Goal: Task Accomplishment & Management: Use online tool/utility

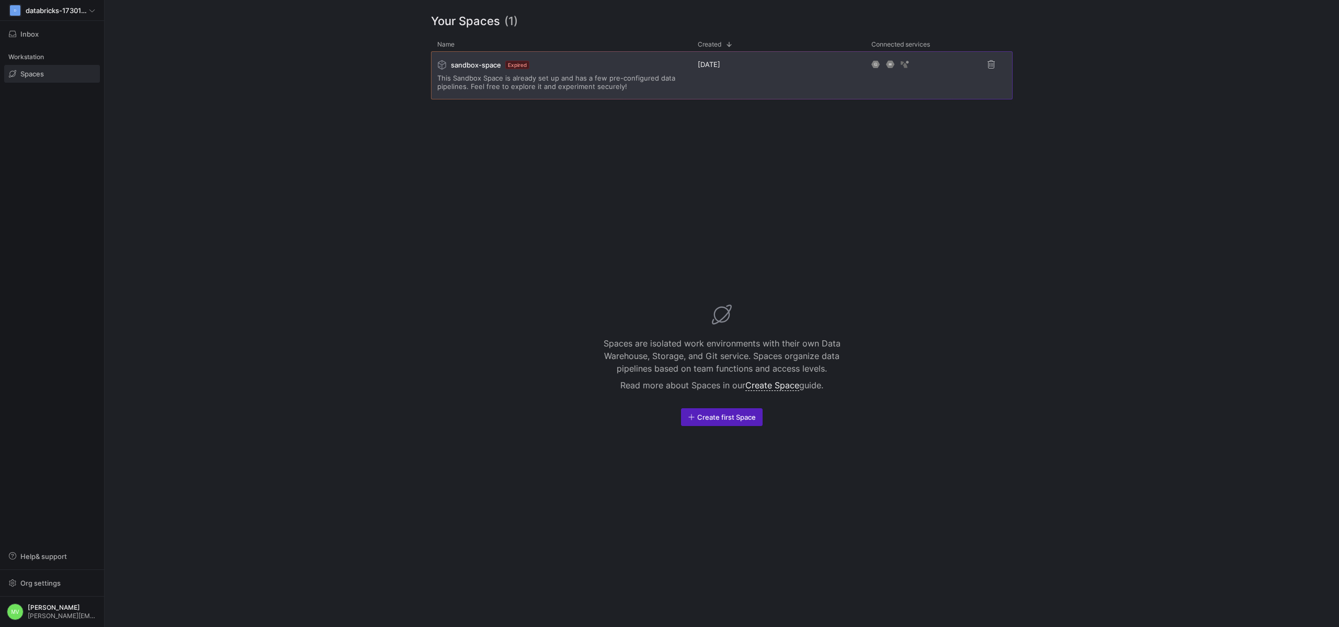
click at [701, 74] on div "[DATE]" at bounding box center [778, 75] width 174 height 48
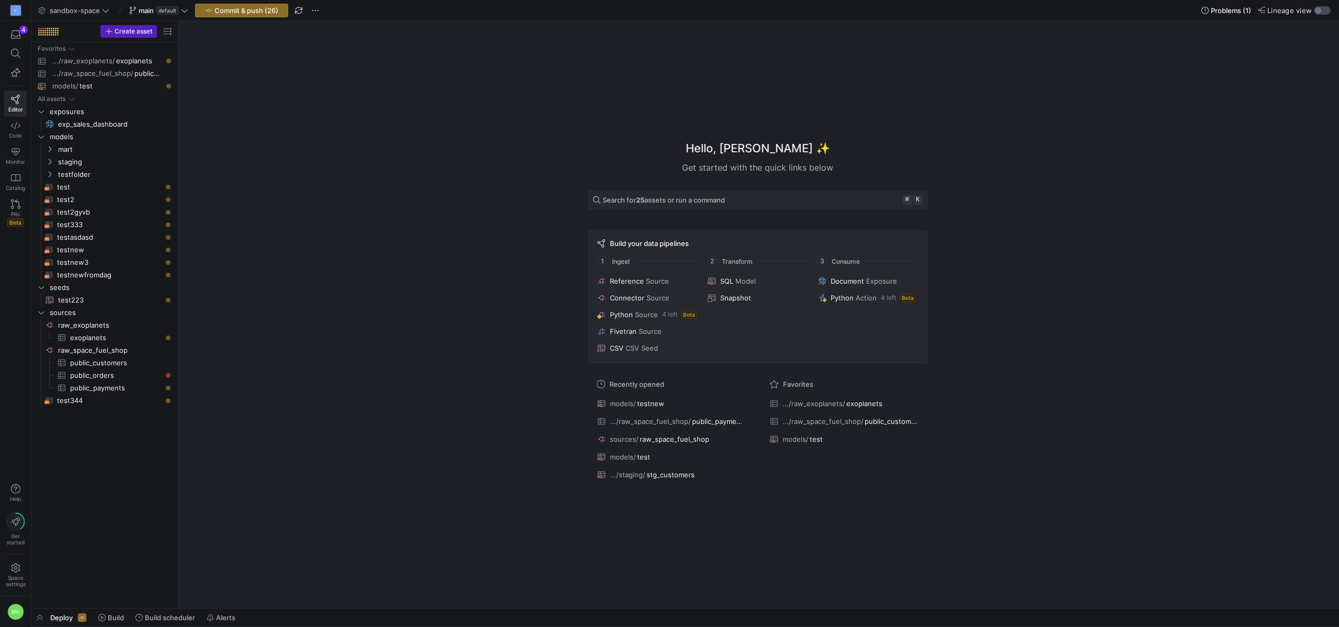
click at [1320, 12] on div "button" at bounding box center [1318, 10] width 6 height 6
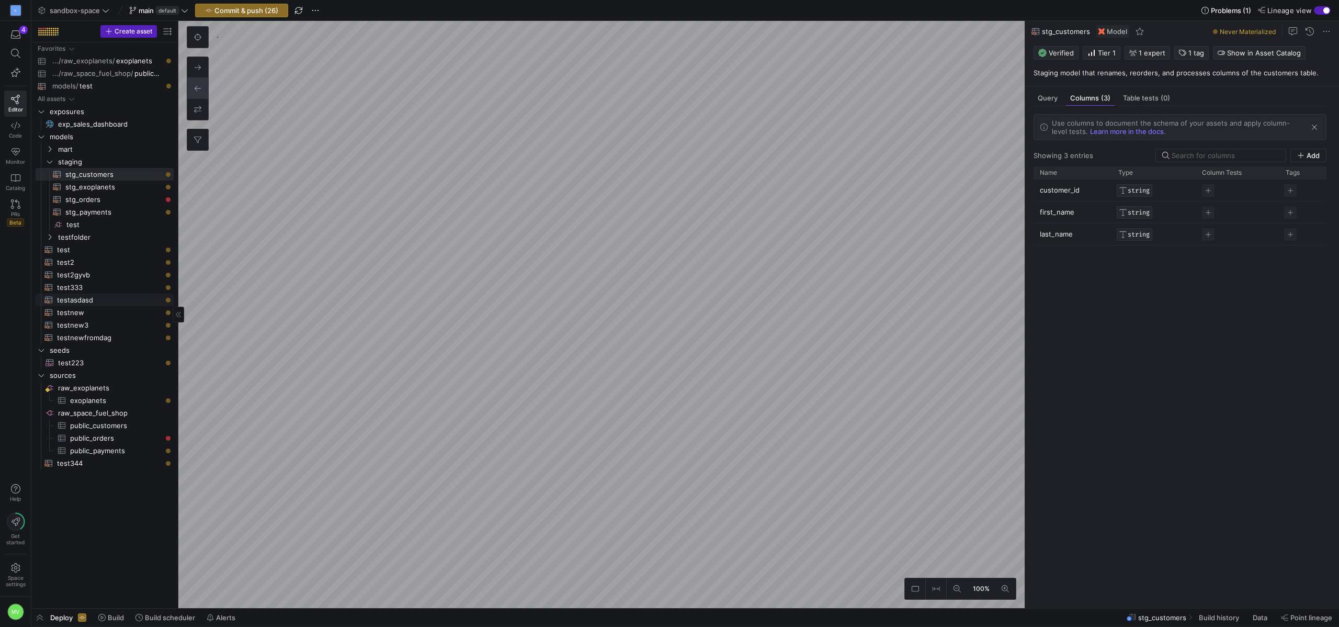
click at [87, 300] on span "testasdasd​​​​​​​​​​" at bounding box center [109, 300] width 105 height 12
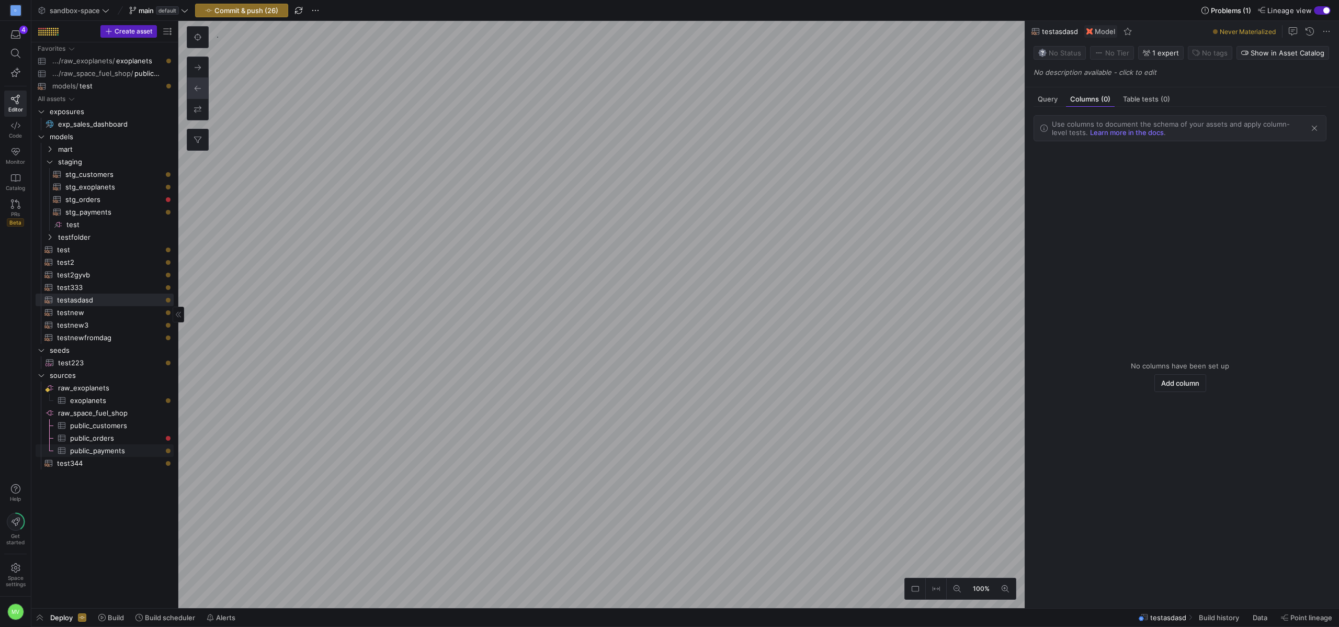
click at [72, 445] on span "public_payments​​​​​​​​​" at bounding box center [116, 451] width 92 height 12
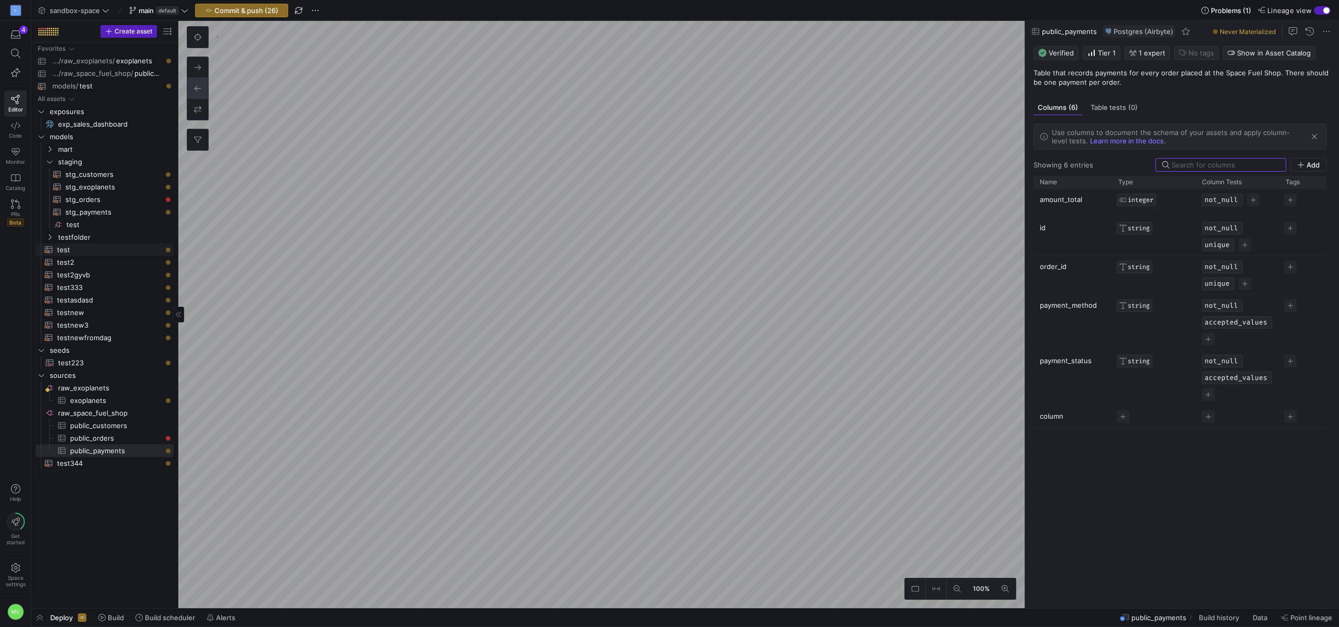
click at [95, 253] on span "test​​​​​​​​​​" at bounding box center [109, 250] width 105 height 12
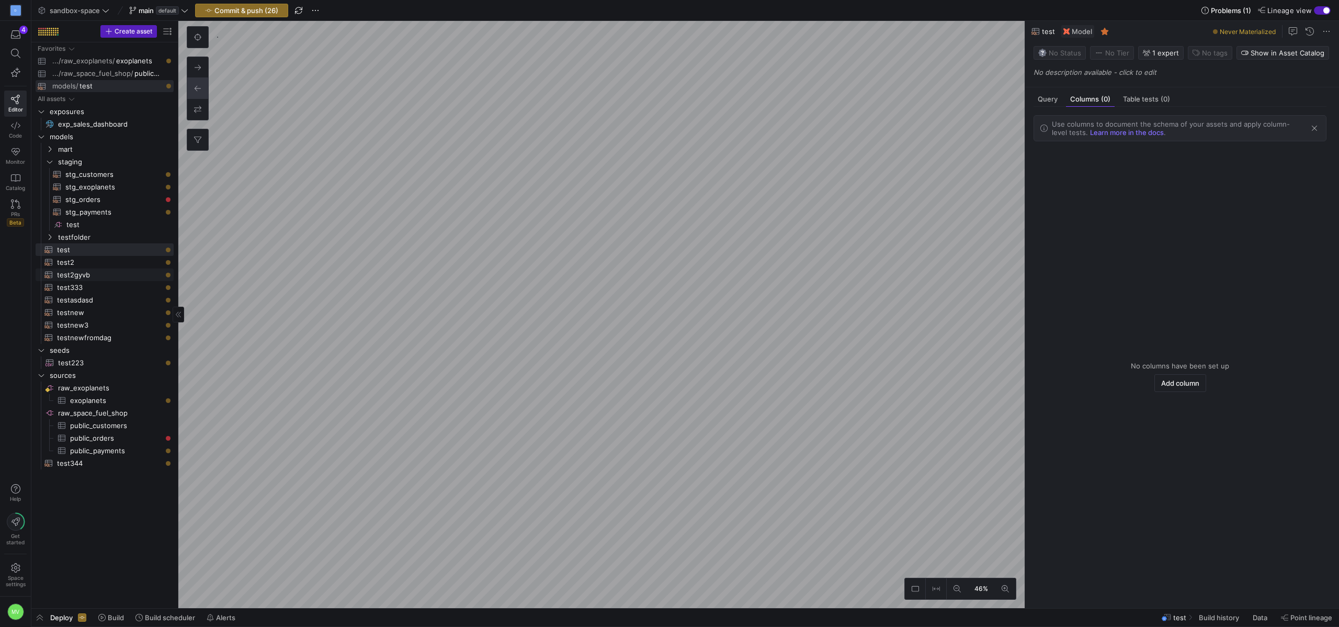
click at [102, 276] on span "test2gyvb​​​​​​​​​​" at bounding box center [109, 275] width 105 height 12
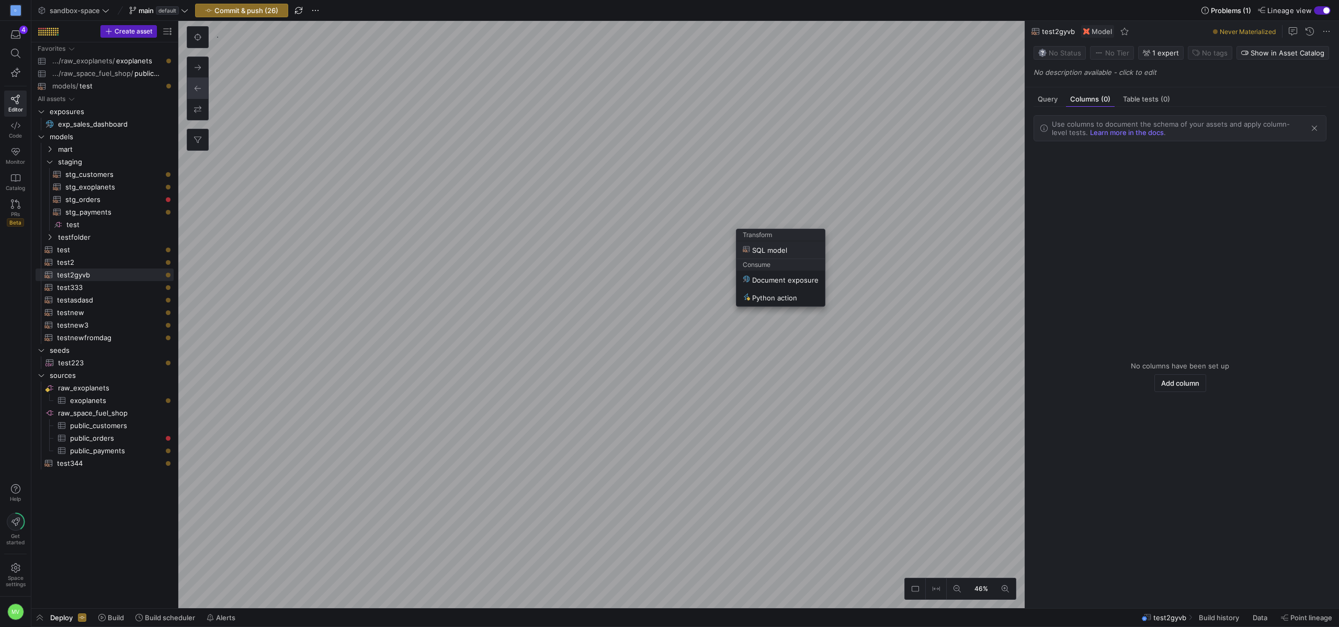
click at [758, 248] on span "SQL model" at bounding box center [765, 249] width 44 height 9
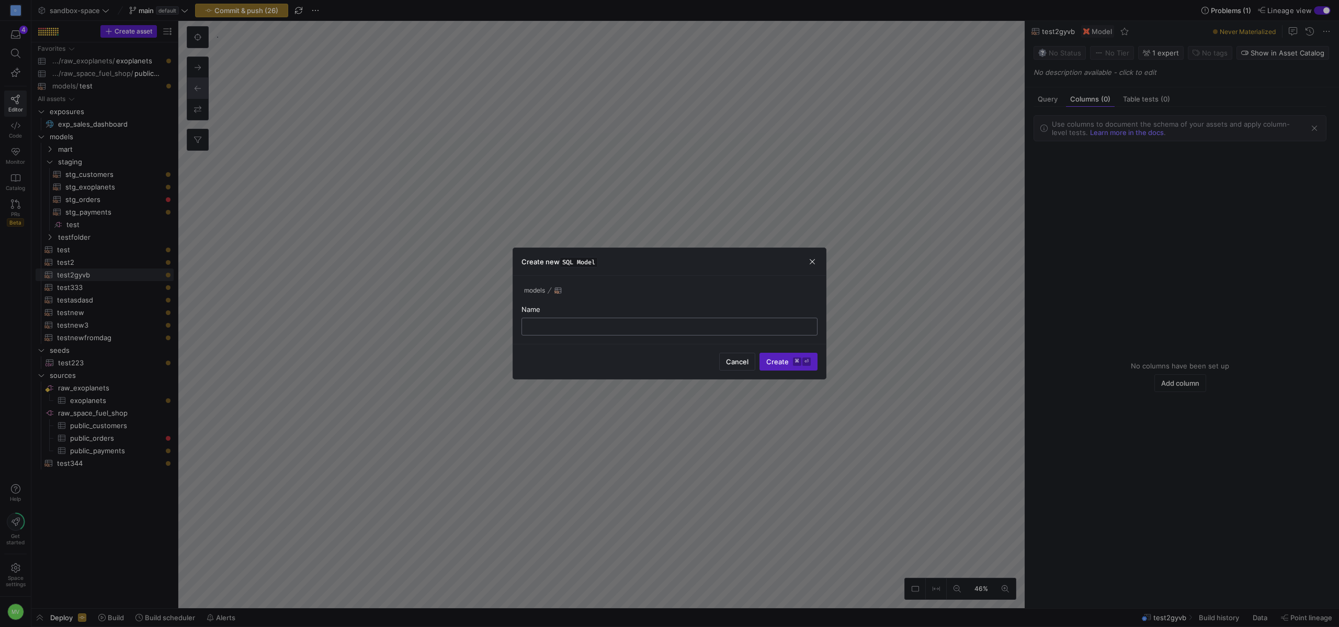
click at [746, 327] on input "text" at bounding box center [669, 326] width 278 height 8
click at [759, 353] on button "Create ⌘ ⏎" at bounding box center [788, 362] width 58 height 18
type input "testsdad"
click at [775, 361] on span "Create ⌘ ⏎" at bounding box center [788, 361] width 44 height 8
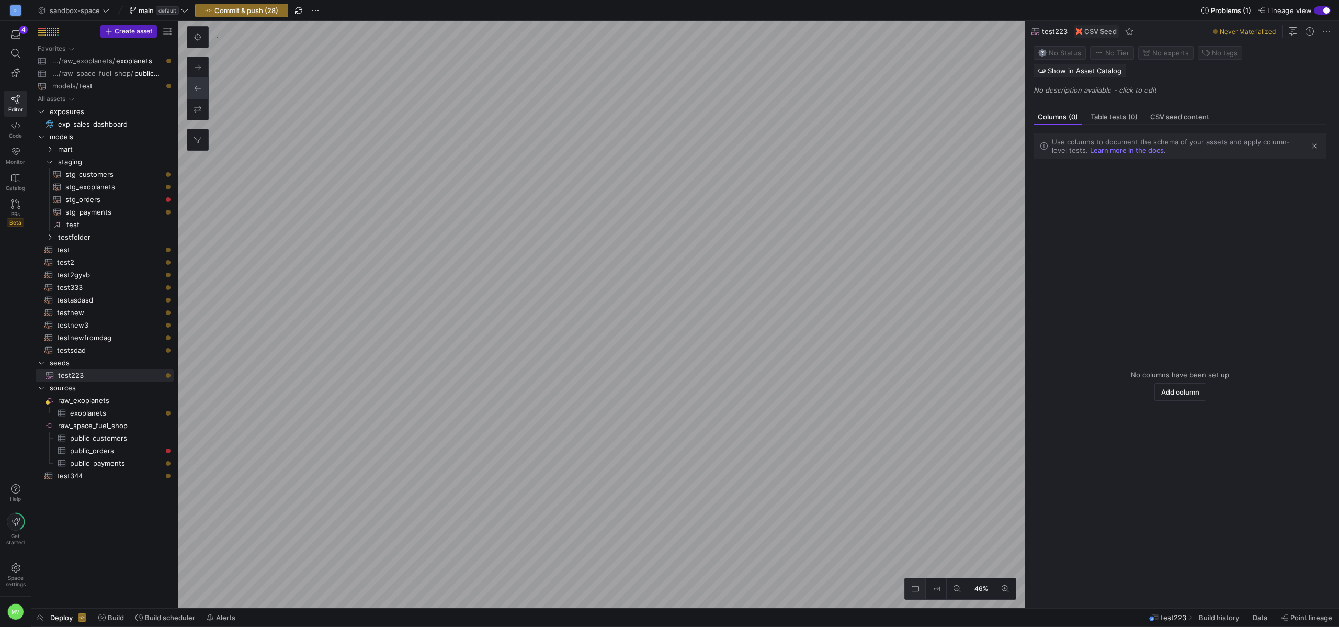
click at [916, 587] on icon at bounding box center [915, 588] width 7 height 7
click at [937, 587] on icon at bounding box center [936, 588] width 7 height 7
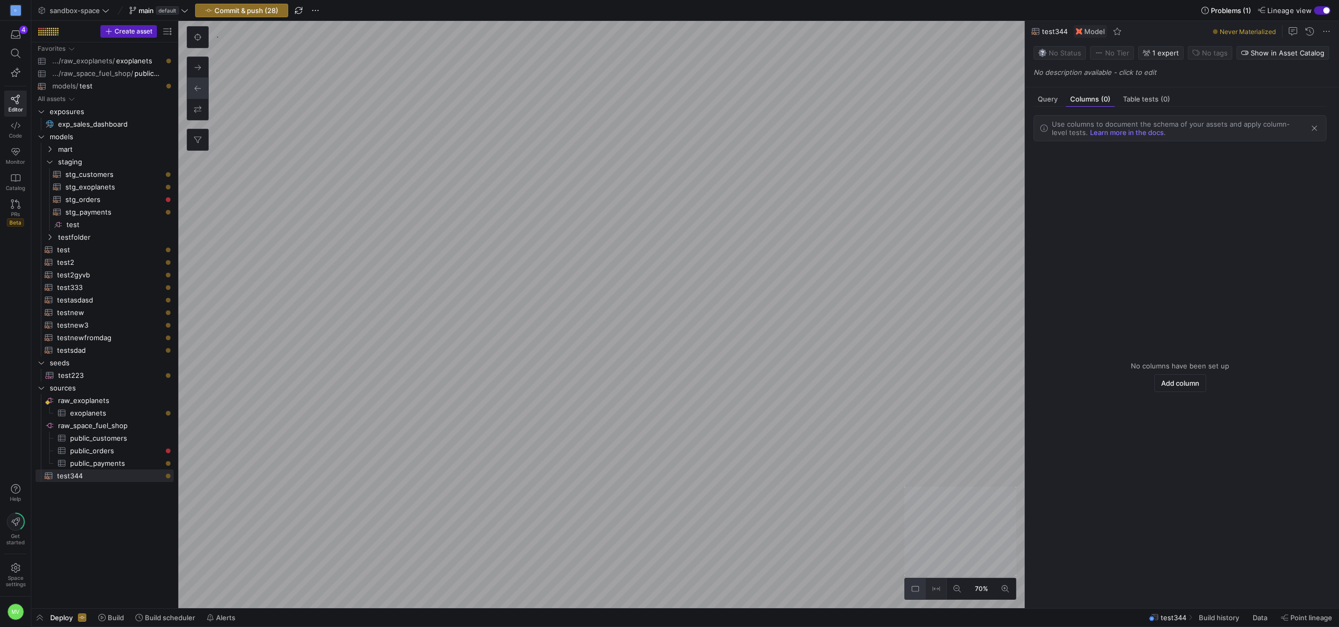
click at [940, 590] on button at bounding box center [936, 588] width 21 height 21
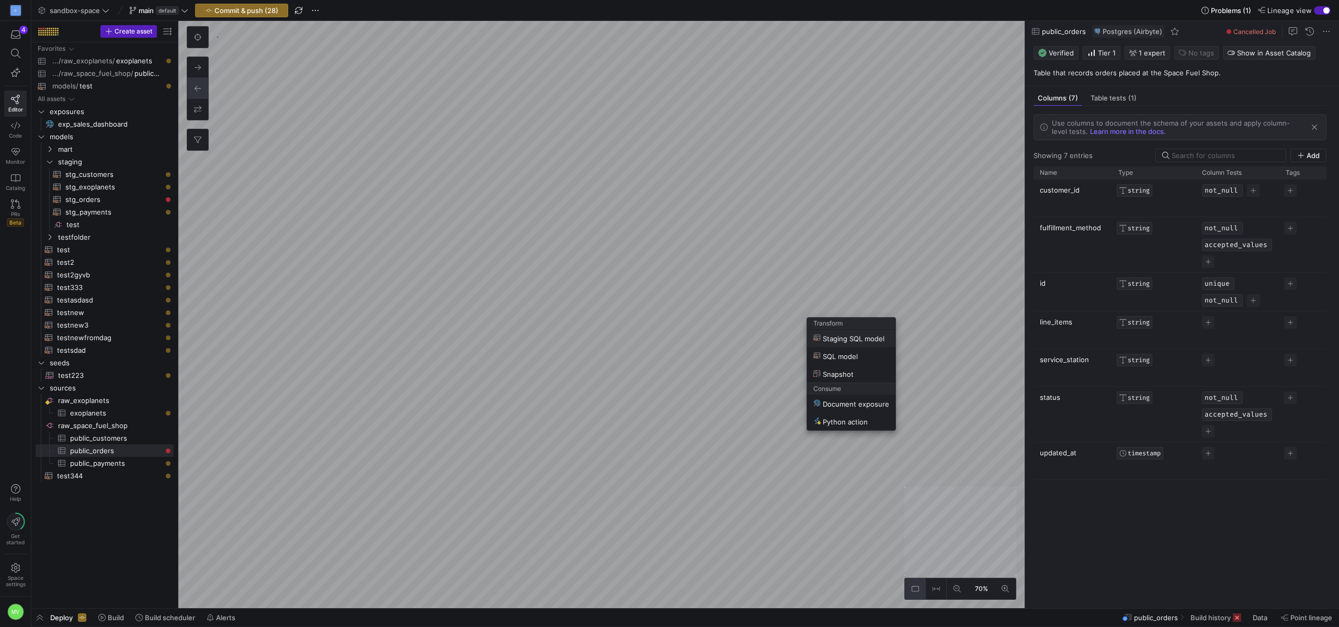
click at [831, 338] on span "Staging SQL model" at bounding box center [848, 338] width 71 height 9
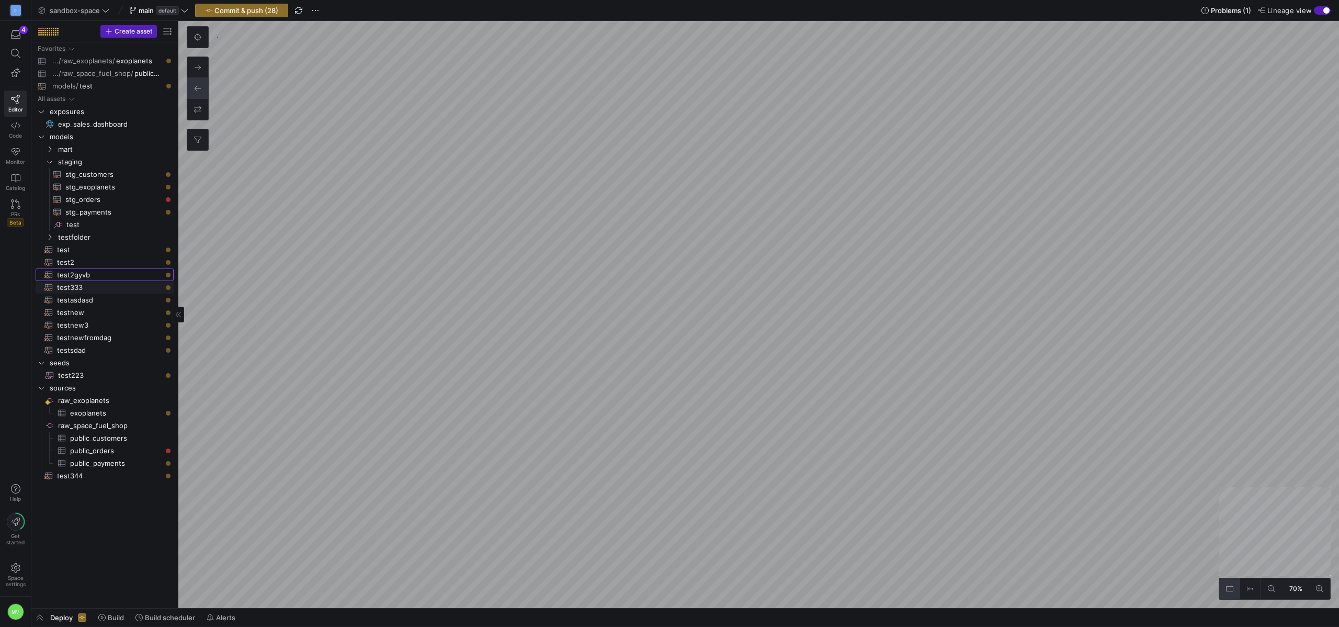
click at [52, 280] on span "test2gyvb​​​​​​​​​​" at bounding box center [108, 275] width 129 height 12
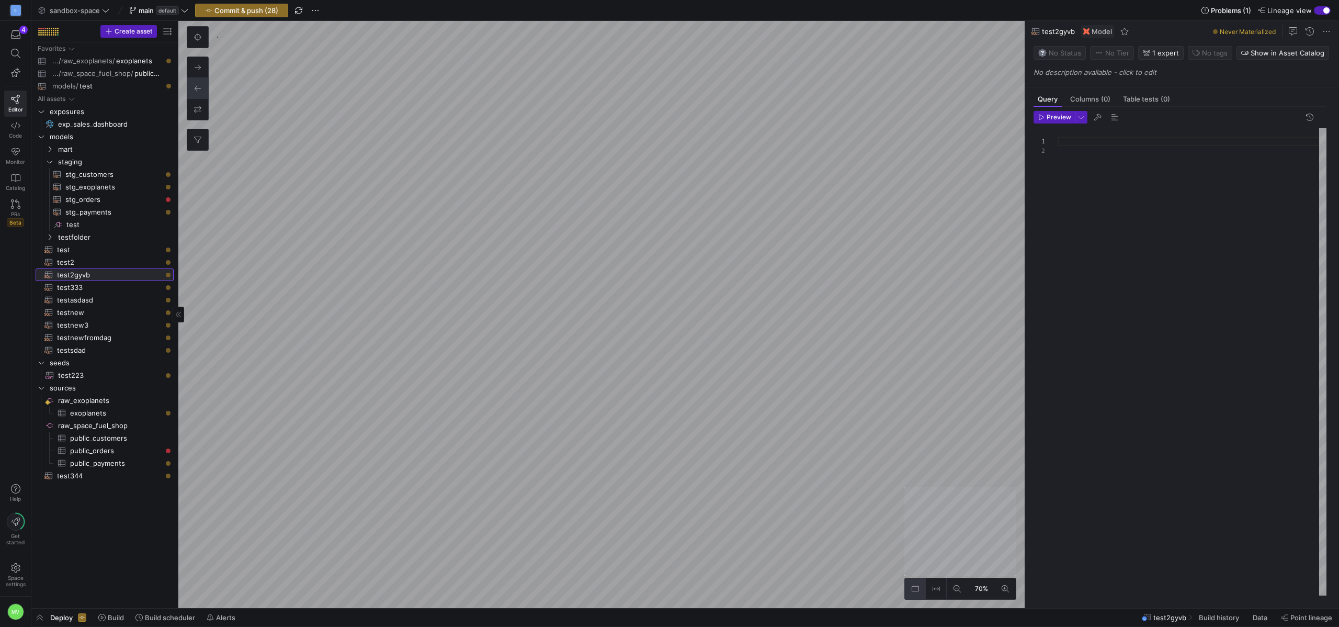
scroll to position [9, 0]
click at [65, 247] on span "test​​​​​​​​​​" at bounding box center [109, 250] width 105 height 12
click at [95, 174] on span "stg_customers​​​​​​​​​​" at bounding box center [113, 174] width 96 height 12
type textarea "WITH source AS ( SELECT * FROM {{ source('raw_space_fuel_shop', 'public_custome…"
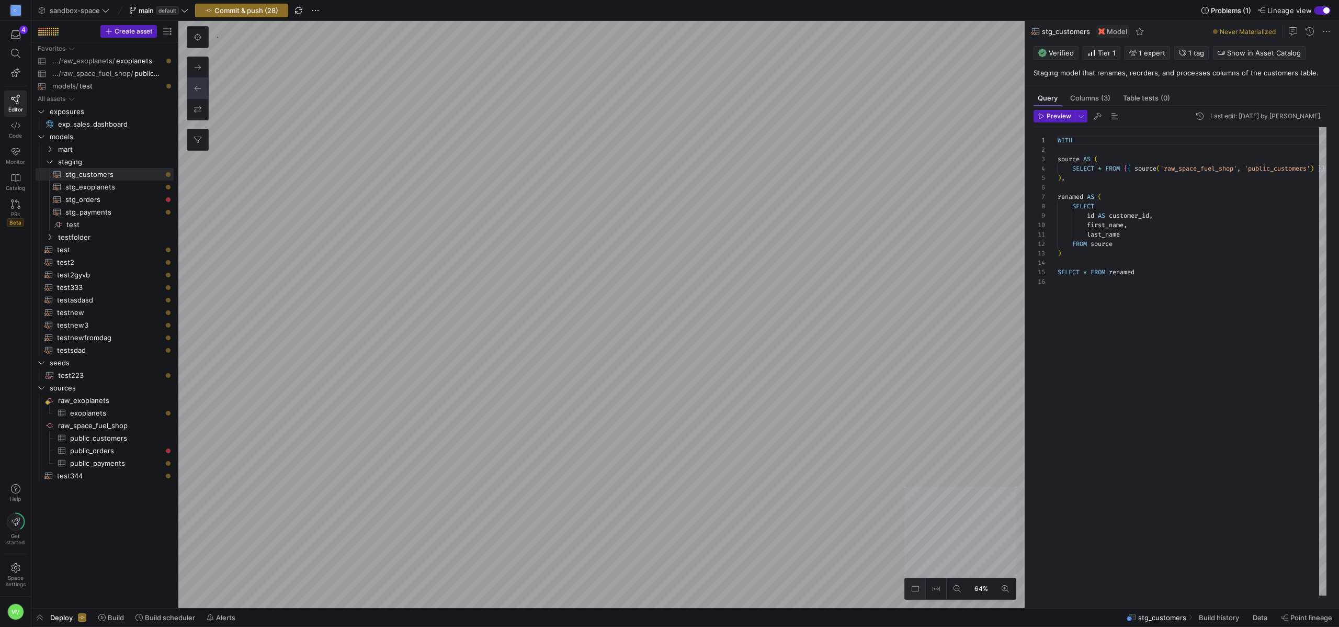
click at [913, 589] on icon at bounding box center [915, 588] width 7 height 7
click at [934, 591] on icon at bounding box center [936, 588] width 7 height 7
click at [850, 398] on span "SQL model" at bounding box center [842, 398] width 44 height 9
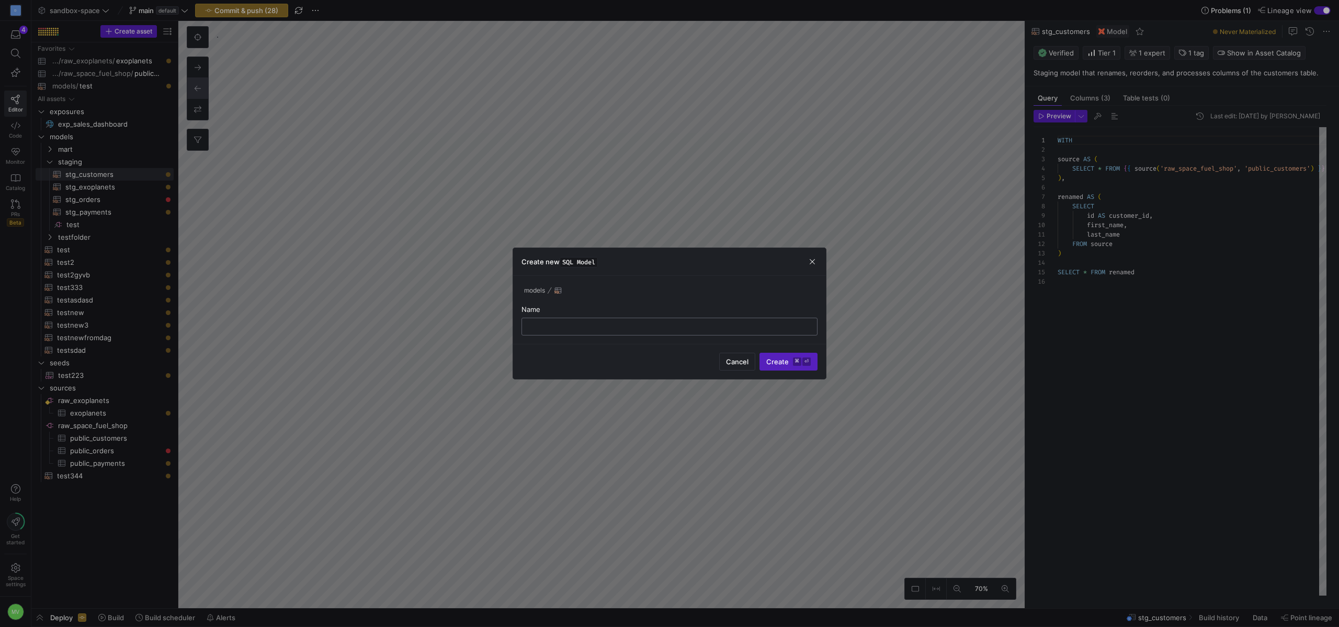
click at [689, 322] on input "text" at bounding box center [669, 326] width 278 height 8
type input "hubjnklm"
click at [783, 359] on span "Create ⌘ ⏎" at bounding box center [788, 361] width 44 height 8
type textarea "select * from {{ ref('test2') }}"
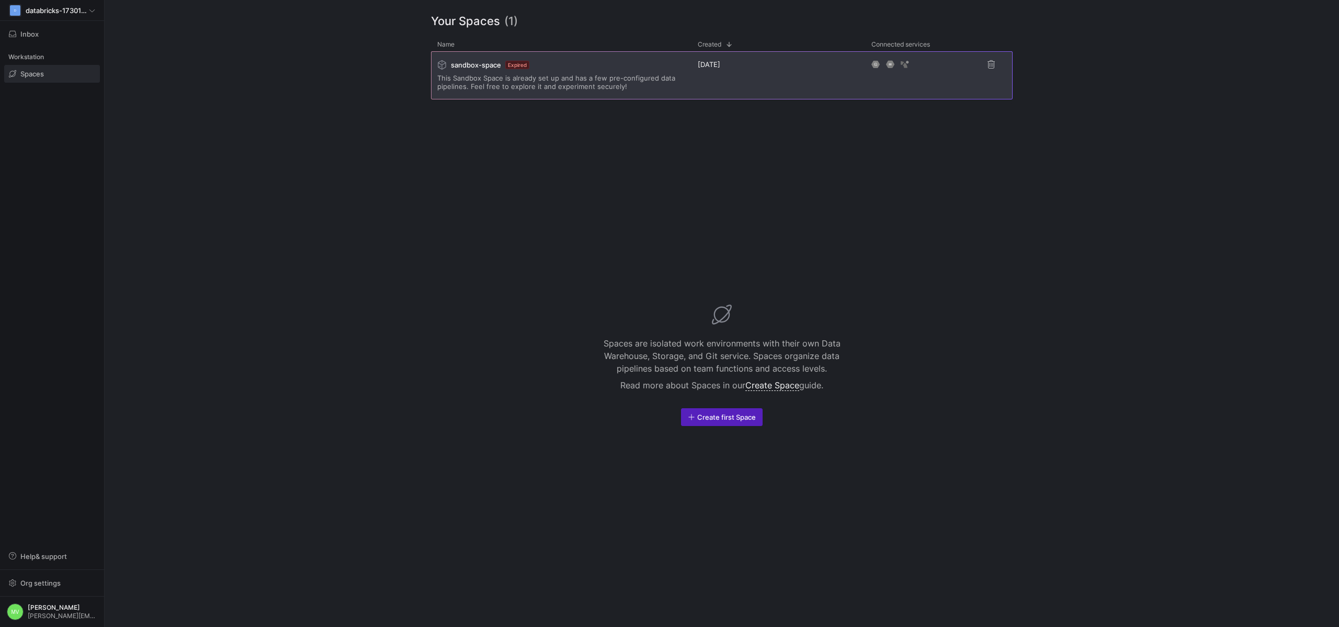
click at [675, 64] on div "sandbox-space Expired" at bounding box center [561, 64] width 248 height 9
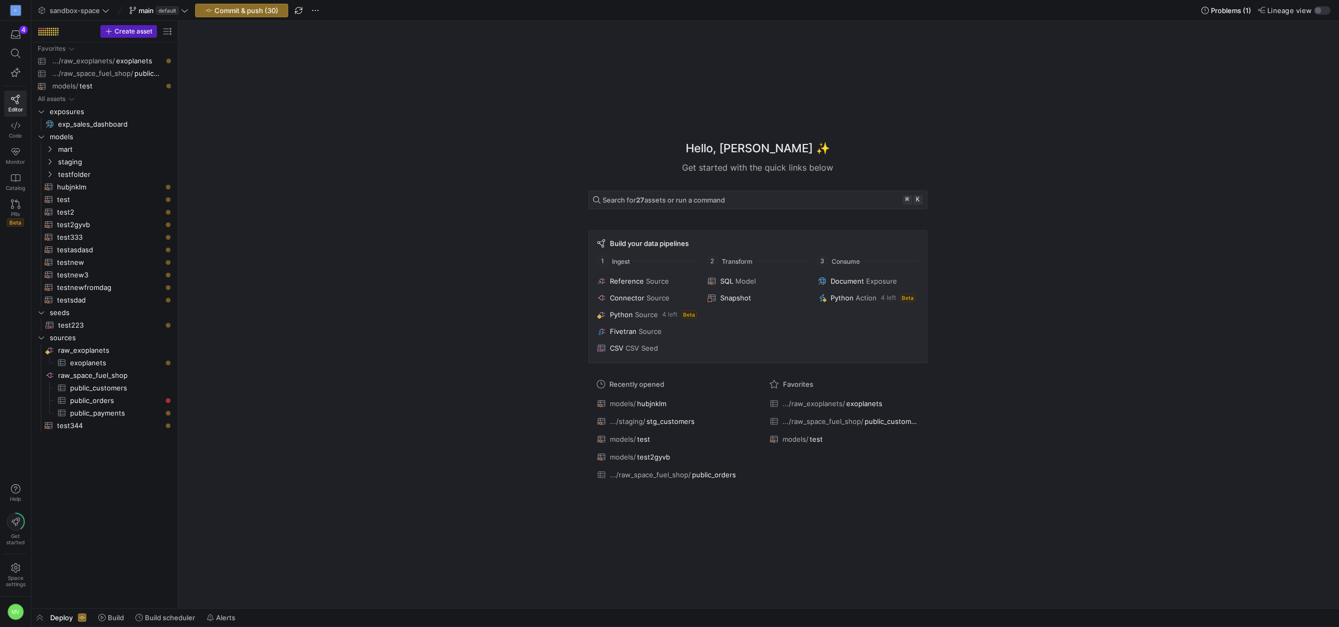
click at [536, 276] on div "Hello, [PERSON_NAME] ✨ Get started with the quick links below Search for 27 ass…" at bounding box center [758, 314] width 1150 height 587
click at [1321, 10] on div "button" at bounding box center [1322, 10] width 17 height 8
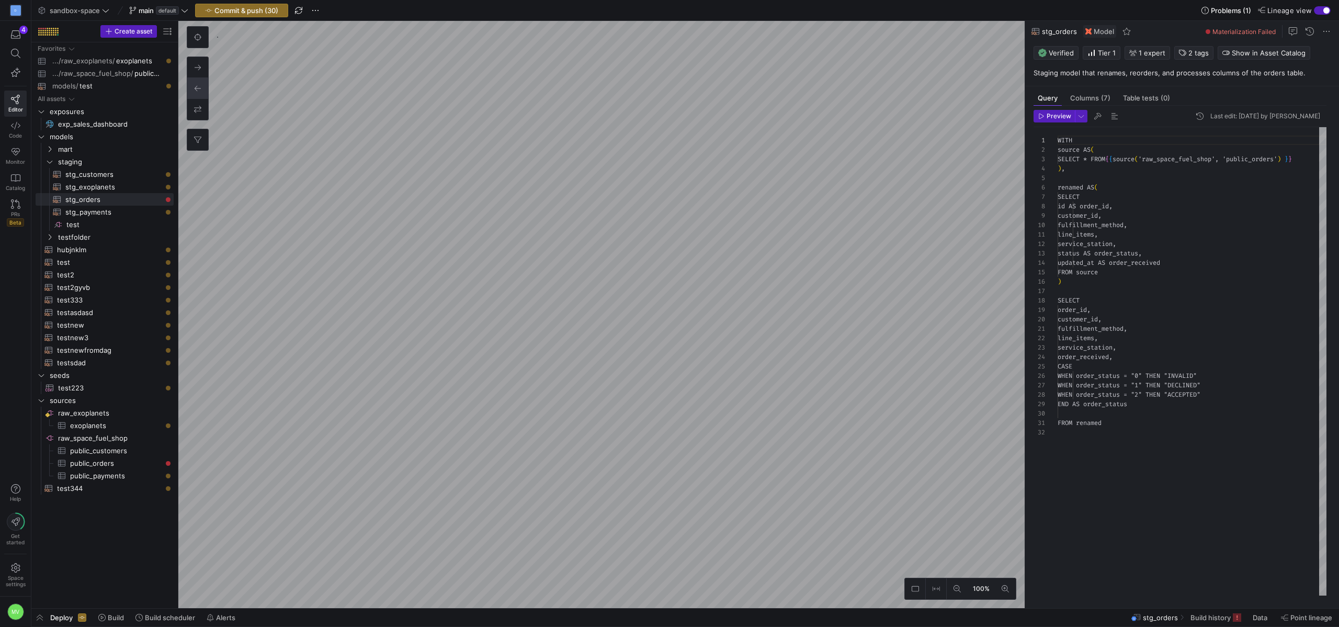
scroll to position [94, 0]
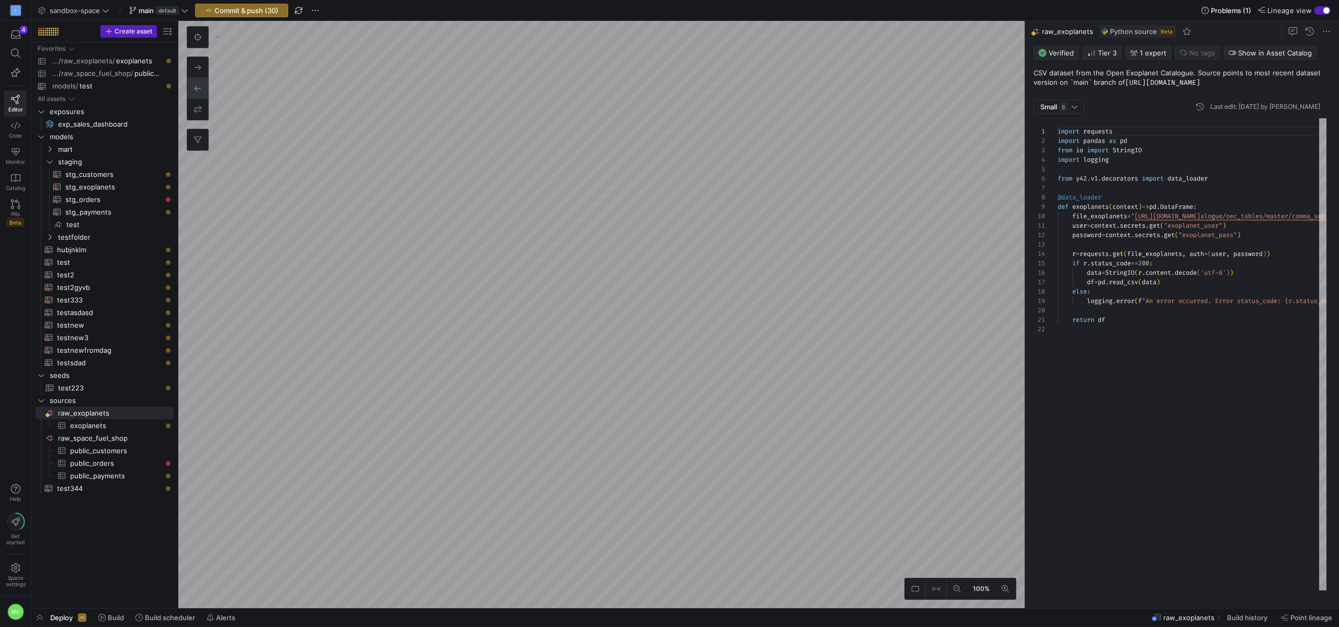
scroll to position [94, 0]
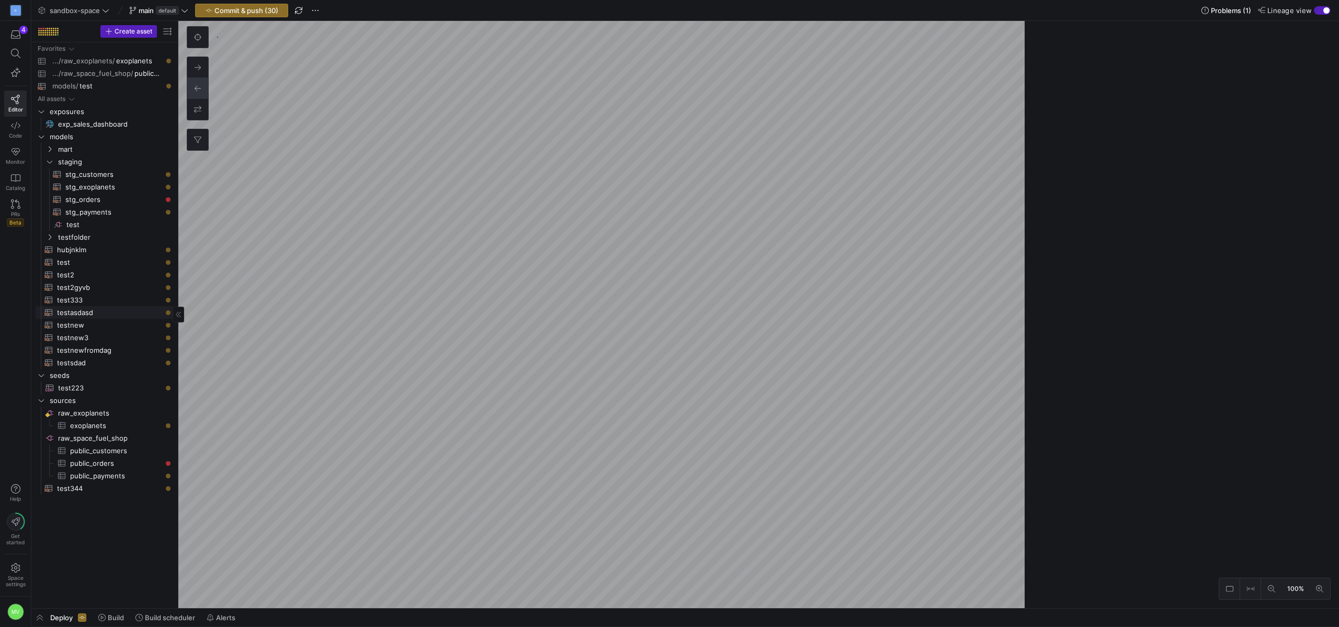
click at [57, 306] on link "testasdasd​​​​​​​​​​" at bounding box center [105, 312] width 138 height 13
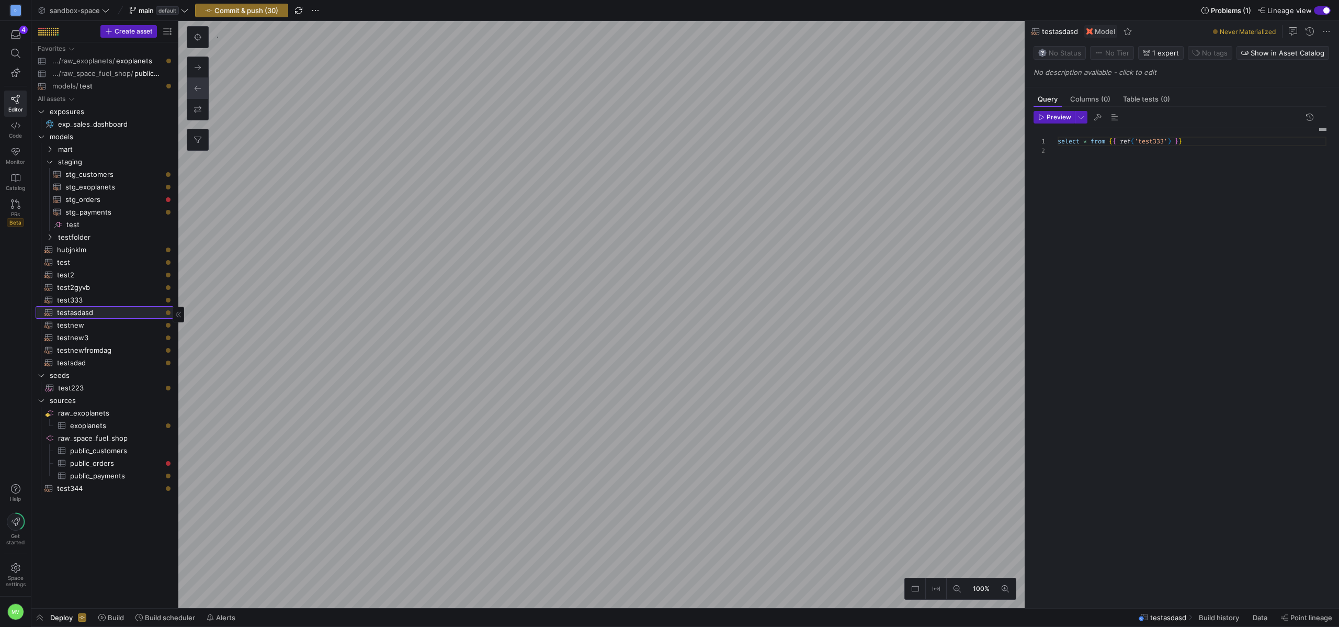
scroll to position [9, 0]
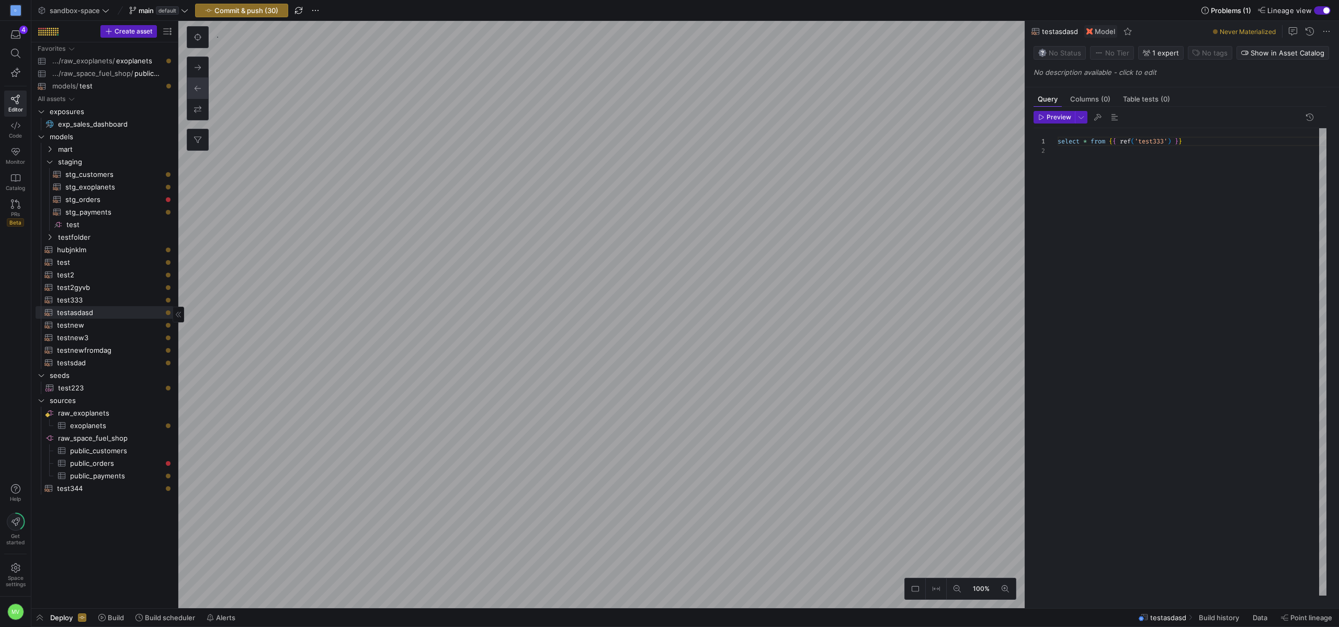
type textarea "WITH stg_orders AS ( SELECT * FROM {{ ref('stg_orders') }} ), stg_payments AS (…"
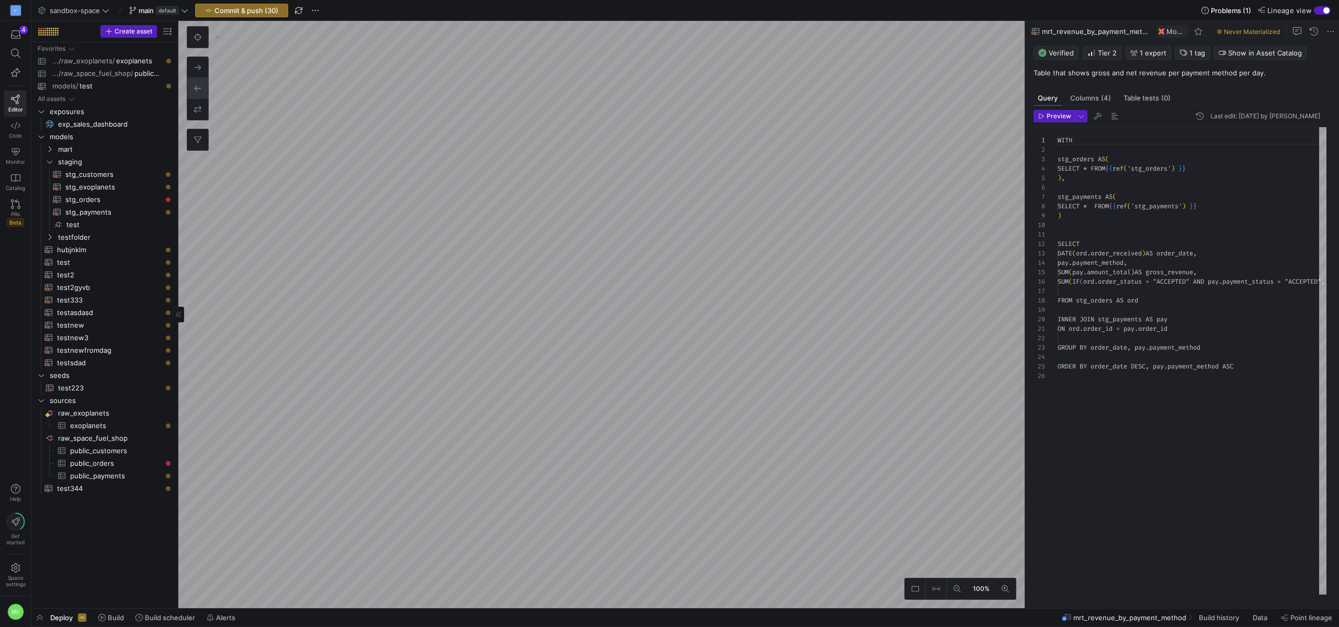
scroll to position [94, 0]
